Goal: Submit feedback/report problem: Submit feedback/report problem

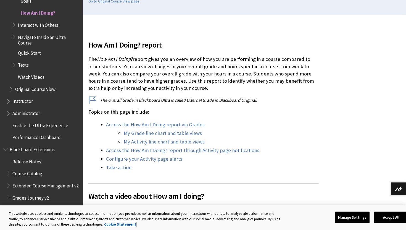
scroll to position [153, 0]
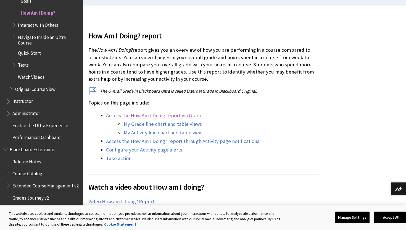
click at [165, 117] on link "Access the How Am I Doing report via Grades" at bounding box center [155, 115] width 99 height 7
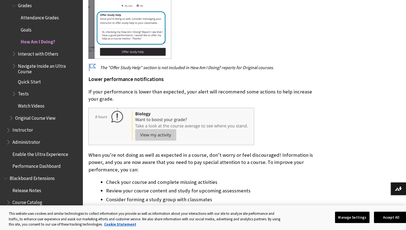
scroll to position [718, 0]
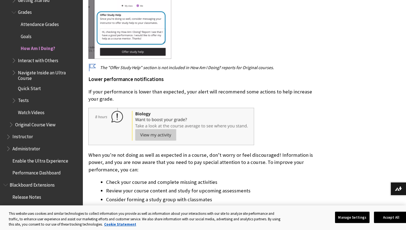
click at [28, 132] on span "Instructor" at bounding box center [22, 135] width 20 height 7
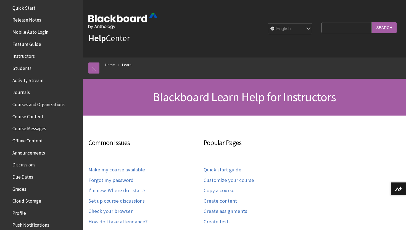
scroll to position [75, 0]
click at [24, 187] on span "Grades" at bounding box center [19, 187] width 14 height 7
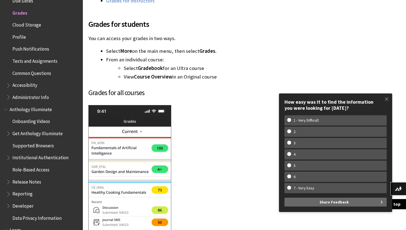
scroll to position [156, 0]
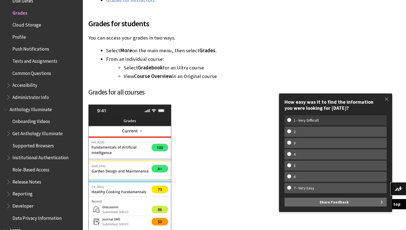
click at [311, 124] on label "1 - Very Difficult" at bounding box center [336, 120] width 102 height 10
click at [291, 122] on input "1 - Very Difficult" at bounding box center [290, 120] width 4 height 4
radio input "true"
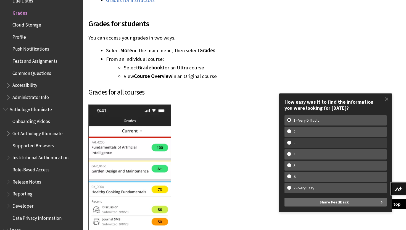
scroll to position [0, 0]
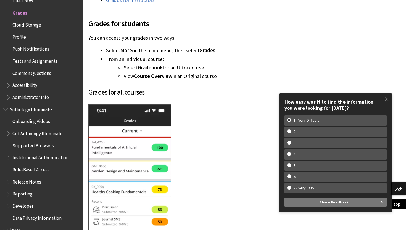
click at [321, 202] on span "Share Feedback" at bounding box center [334, 202] width 29 height 9
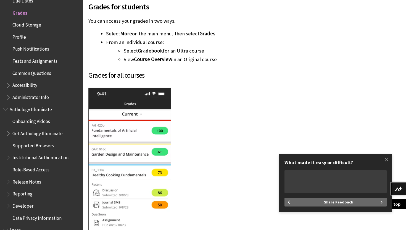
scroll to position [174, 0]
